Goal: Navigation & Orientation: Find specific page/section

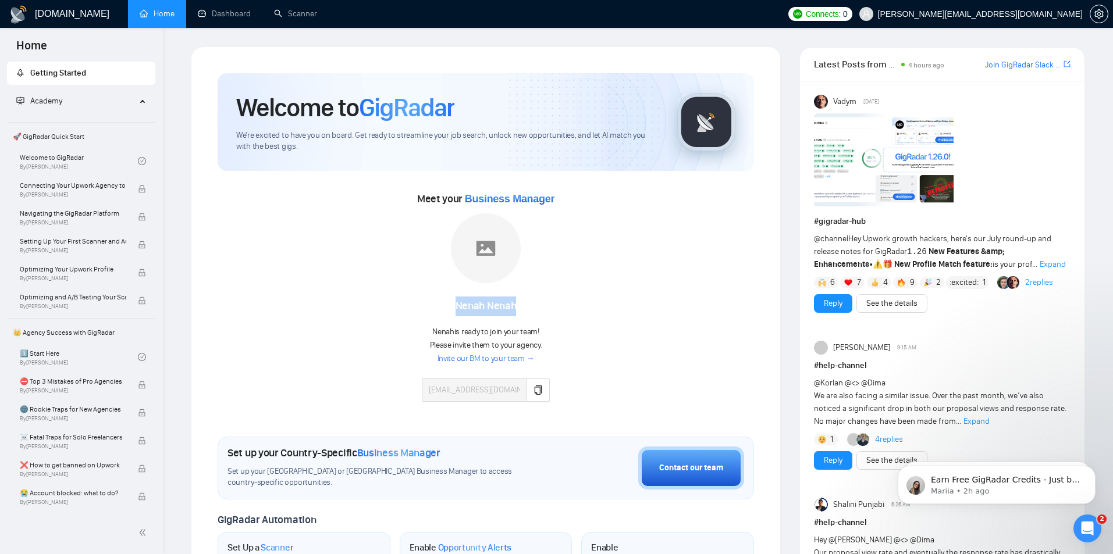
drag, startPoint x: 456, startPoint y: 304, endPoint x: 541, endPoint y: 313, distance: 84.8
click at [541, 313] on div "Nenah Nenah" at bounding box center [486, 307] width 128 height 20
click at [478, 359] on link "Invite our BM to your team →" at bounding box center [486, 359] width 97 height 11
click at [537, 392] on icon "copy" at bounding box center [538, 390] width 9 height 9
